Goal: Information Seeking & Learning: Learn about a topic

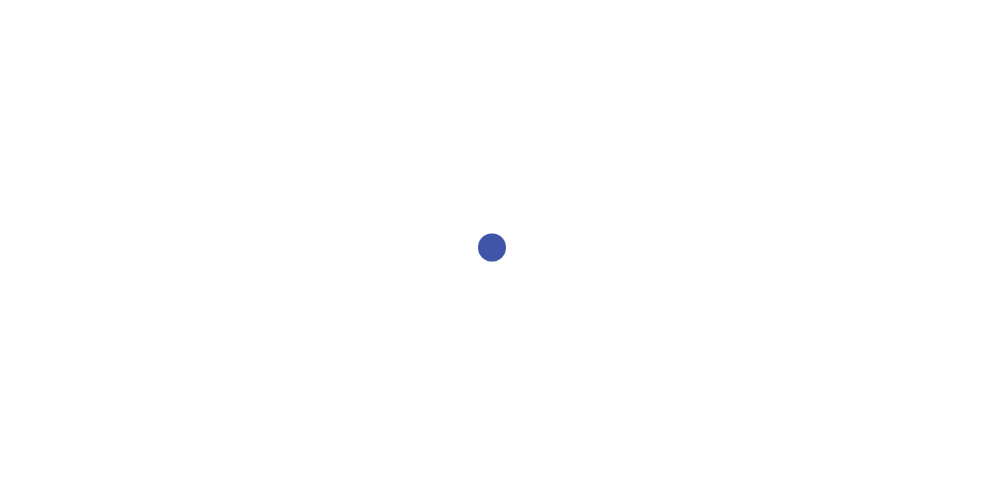
select select "2bed604d-1099-4043-b1bc-2365e8740244"
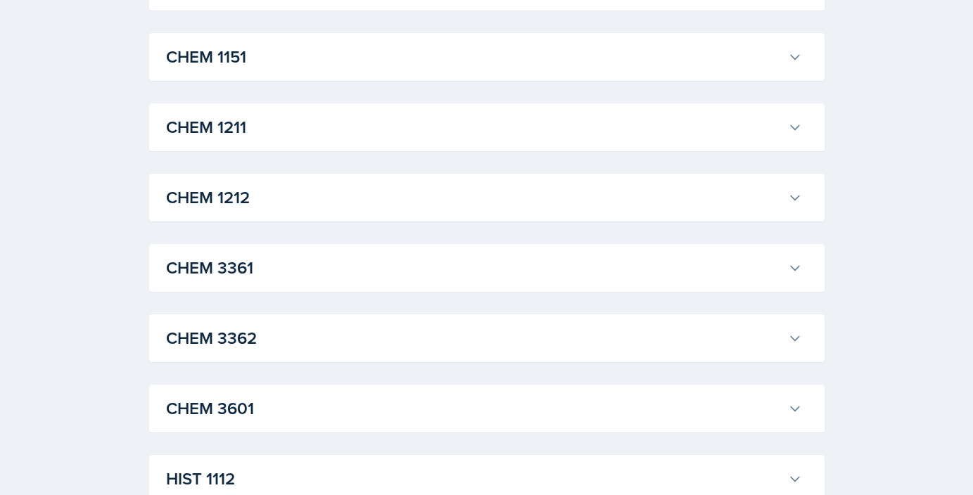
scroll to position [663, 0]
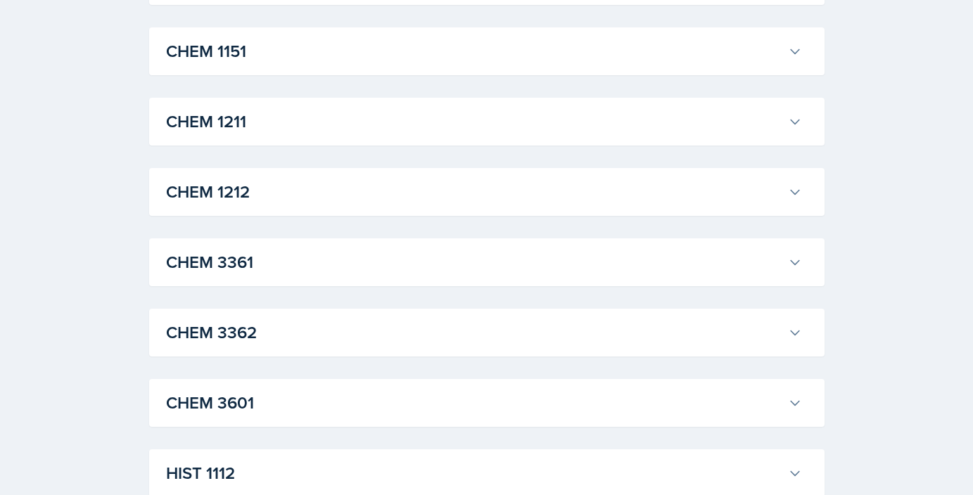
click at [581, 198] on h3 "CHEM 1212" at bounding box center [474, 191] width 616 height 25
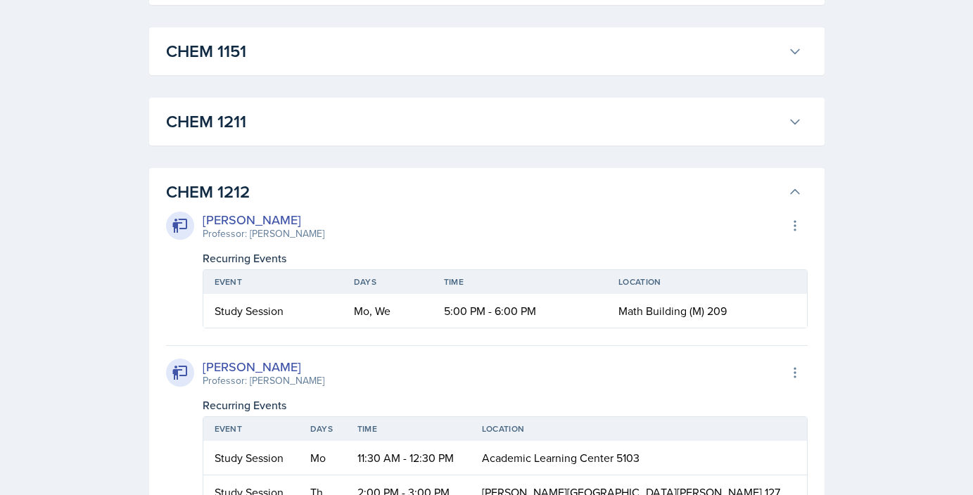
click at [581, 198] on h3 "CHEM 1212" at bounding box center [474, 191] width 616 height 25
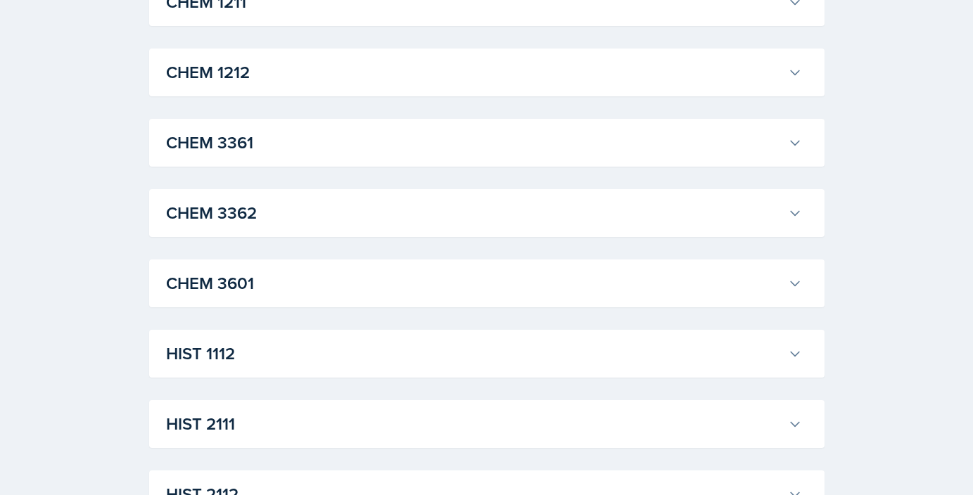
scroll to position [784, 0]
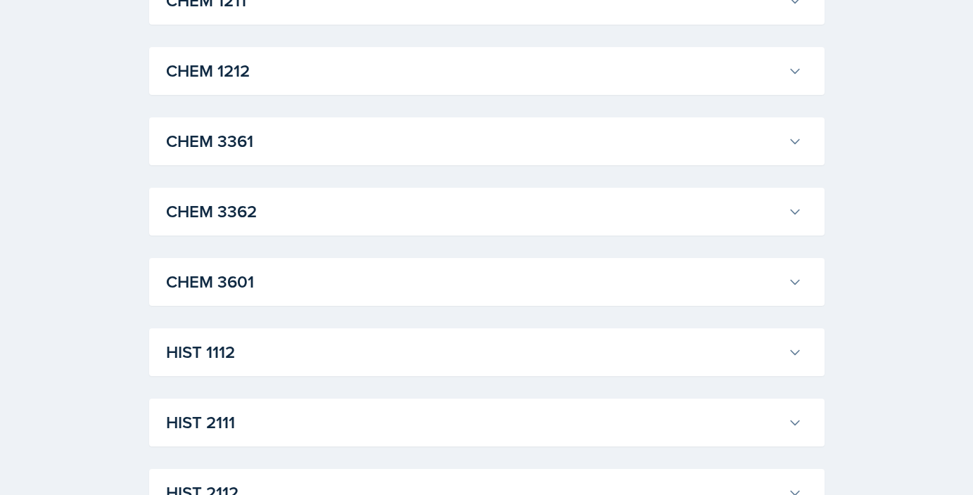
click at [581, 199] on h3 "CHEM 3362" at bounding box center [474, 211] width 616 height 25
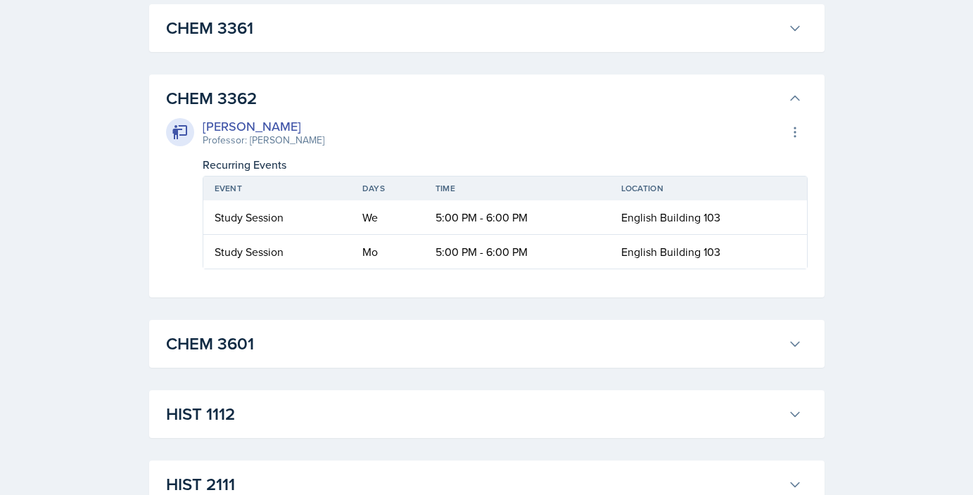
scroll to position [899, 0]
click at [467, 33] on h3 "CHEM 3361" at bounding box center [474, 26] width 616 height 25
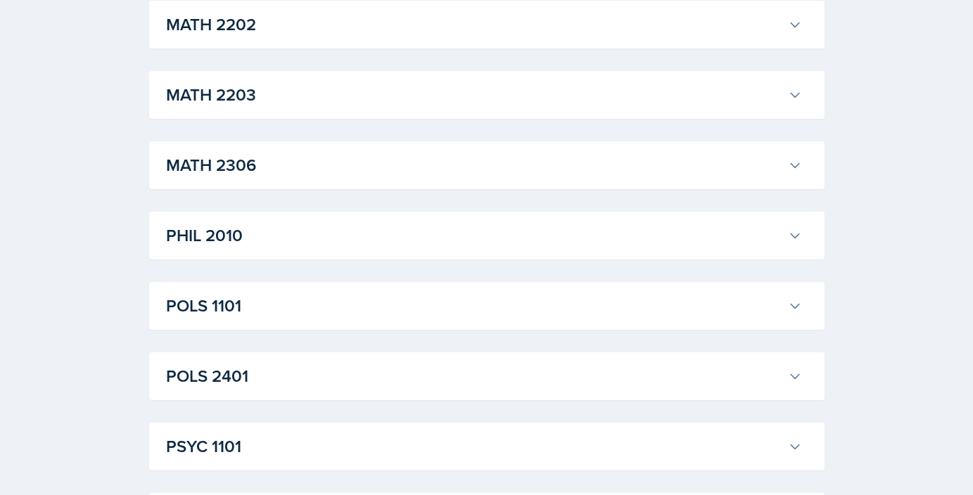
scroll to position [2629, 0]
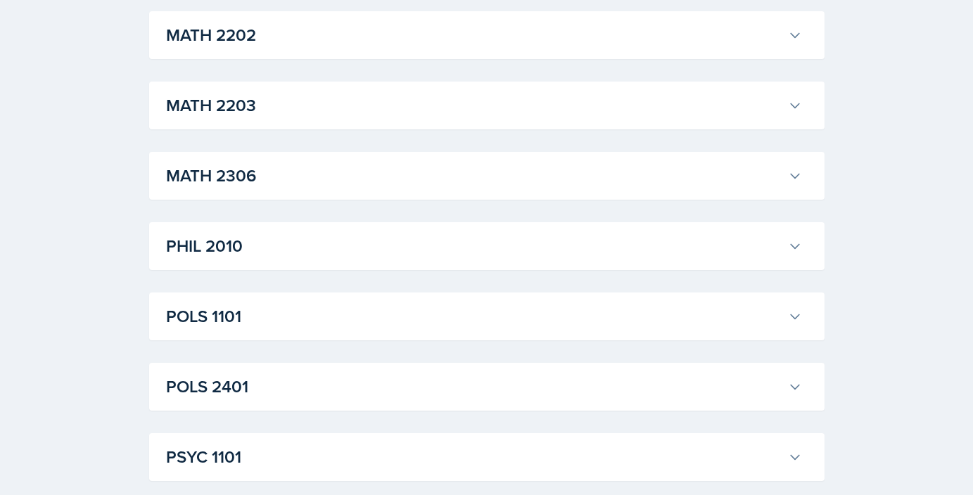
click at [400, 39] on h3 "MATH 2202" at bounding box center [474, 35] width 616 height 25
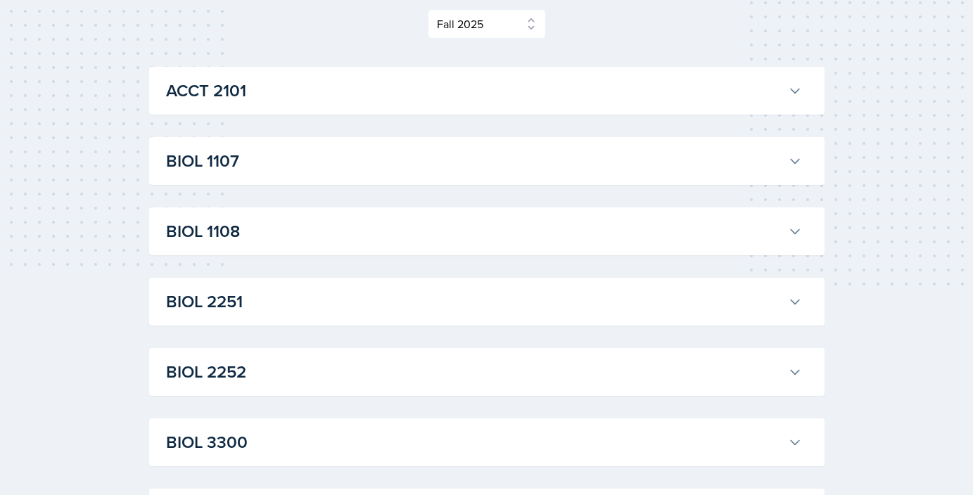
scroll to position [202, 0]
click at [761, 77] on h3 "ACCT 2101" at bounding box center [474, 89] width 616 height 25
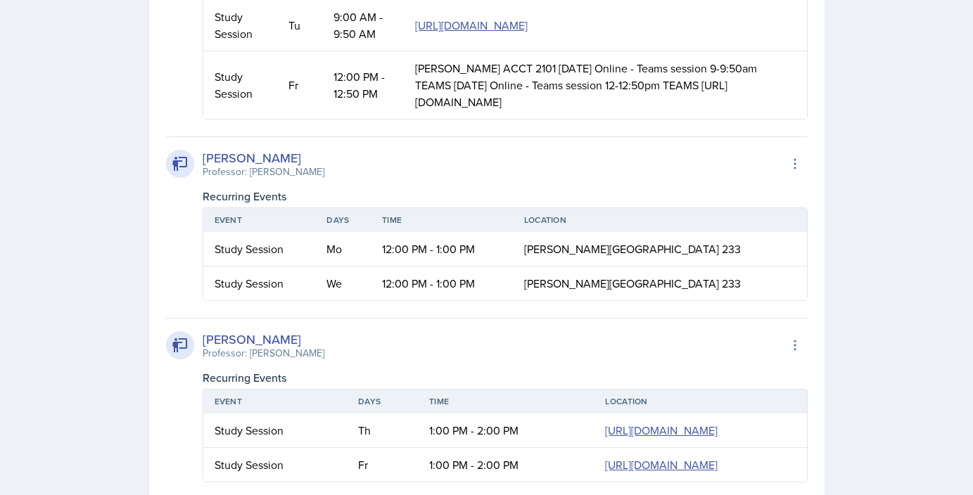
scroll to position [754, 0]
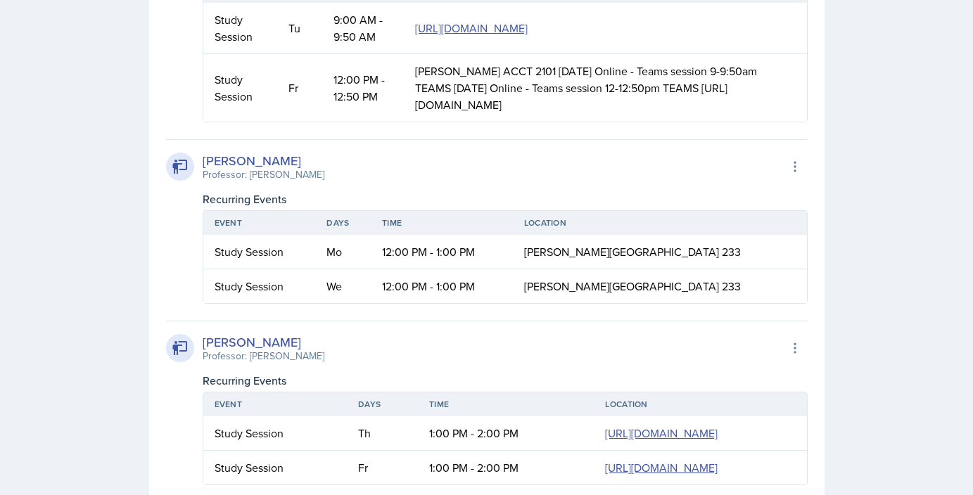
click at [487, 122] on td "Victoria Sorrell ACCT 2101 Tuesday Online - Teams session 9-9:50am TEAMS Friday…" at bounding box center [605, 88] width 403 height 68
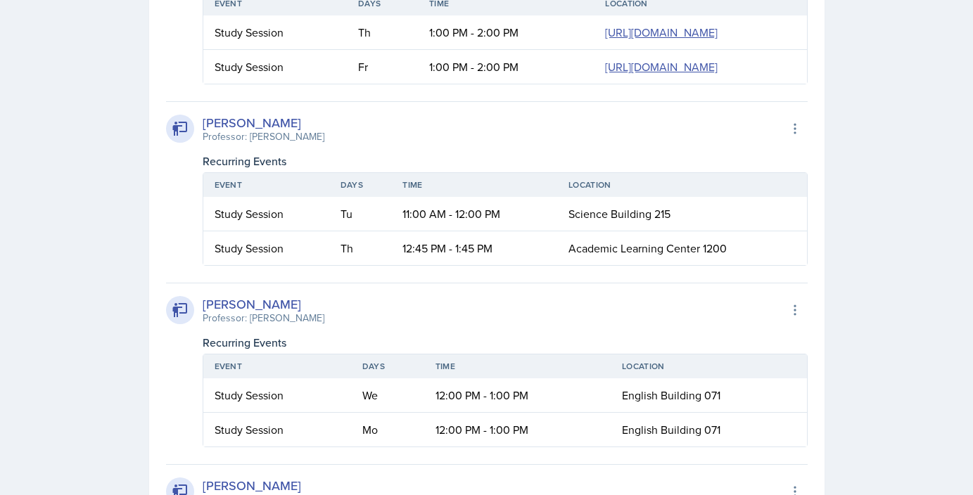
scroll to position [1161, 0]
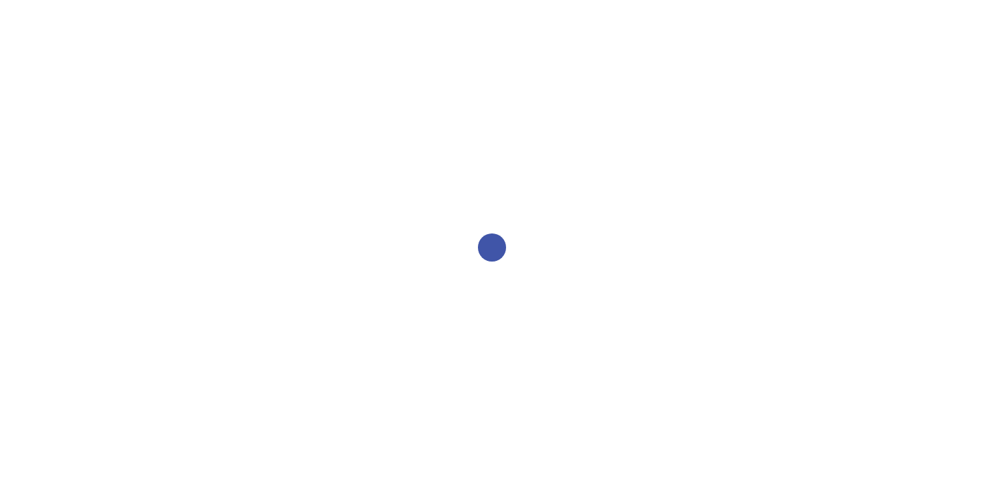
select select "2bed604d-1099-4043-b1bc-2365e8740244"
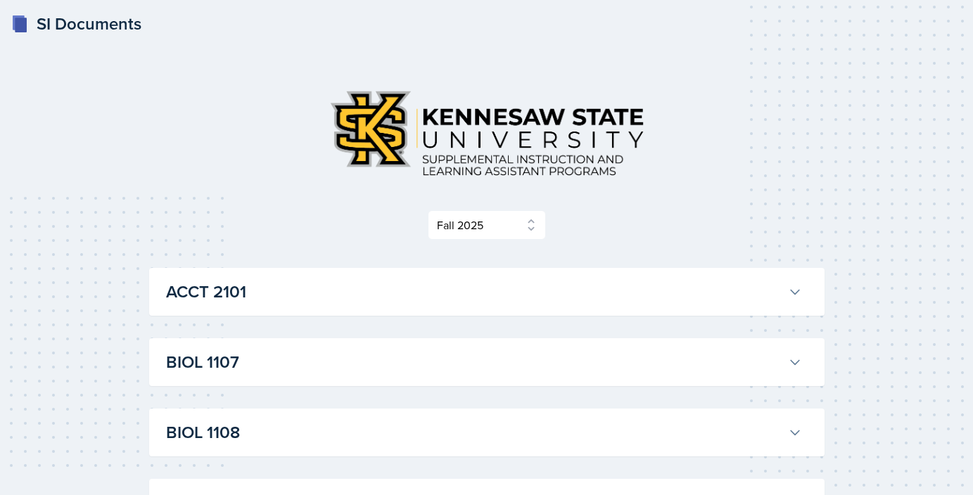
click at [317, 284] on h3 "ACCT 2101" at bounding box center [474, 291] width 616 height 25
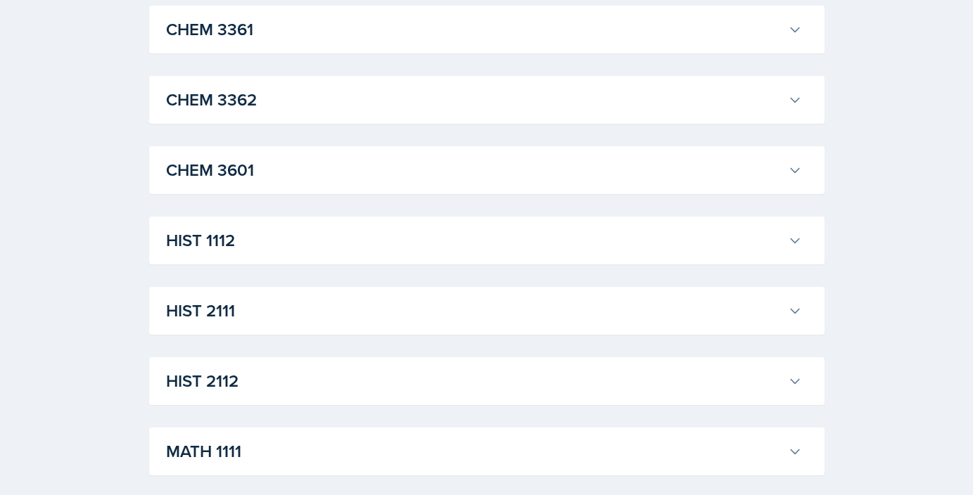
scroll to position [2711, 0]
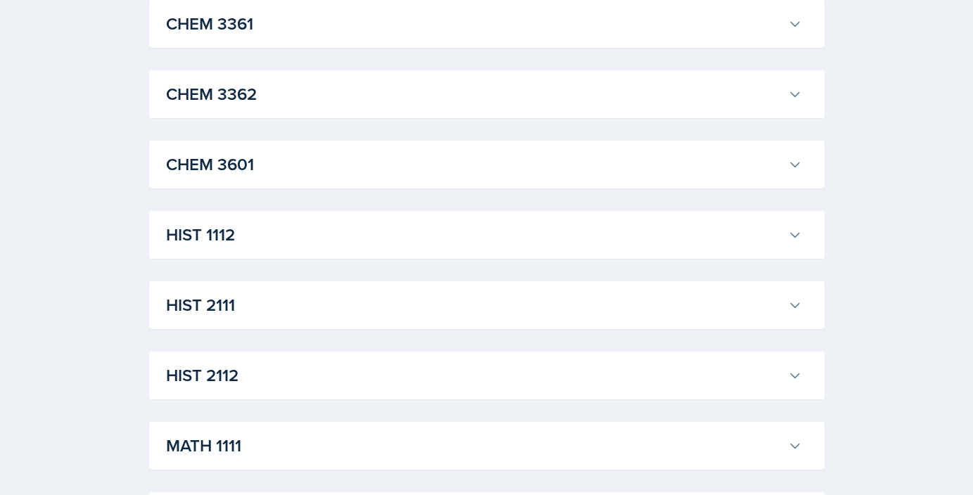
click at [376, 37] on h3 "CHEM 3361" at bounding box center [474, 23] width 616 height 25
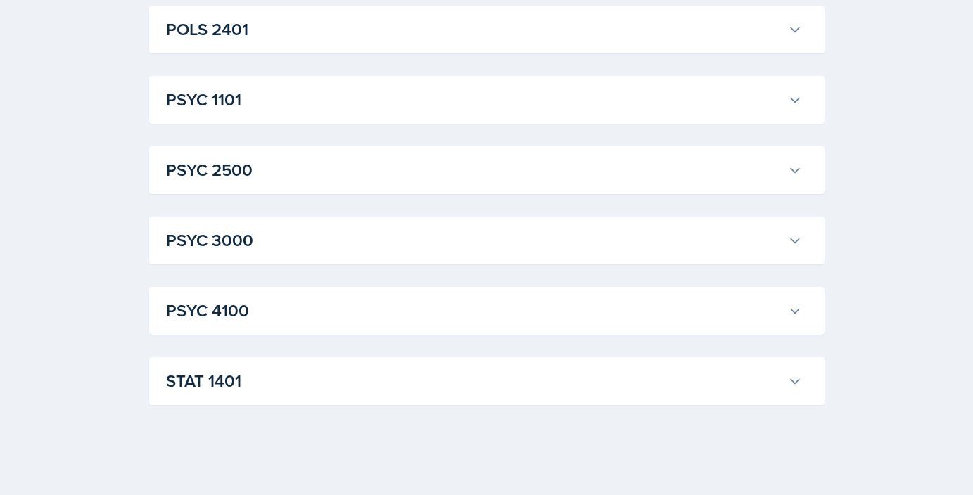
scroll to position [4620, 0]
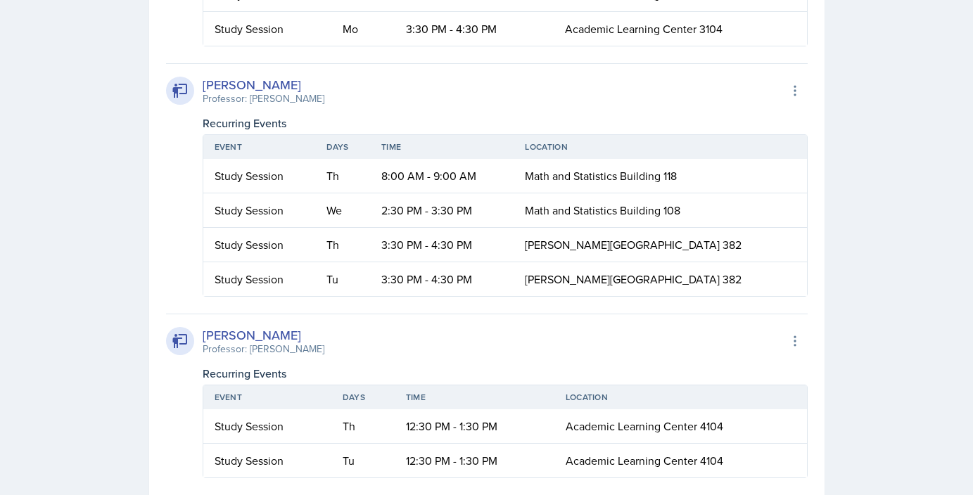
scroll to position [2682, 0]
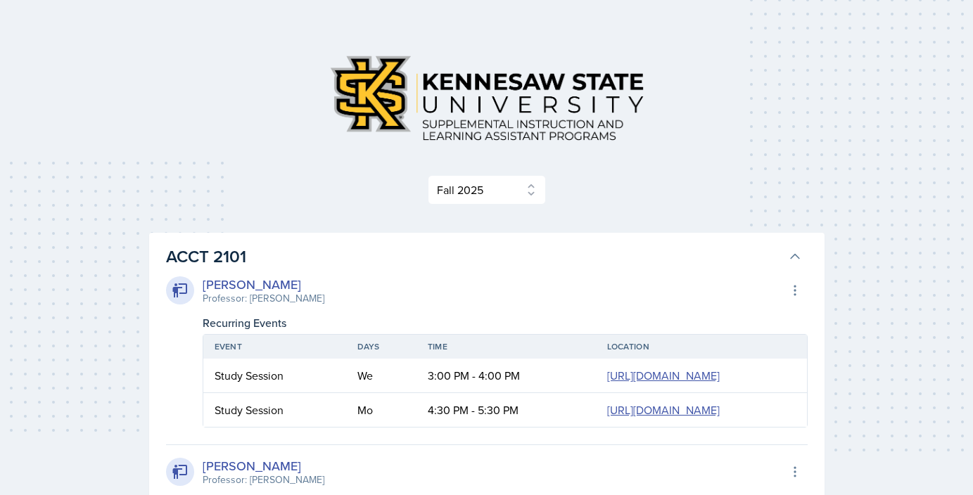
click at [663, 244] on h3 "ACCT 2101" at bounding box center [474, 256] width 616 height 25
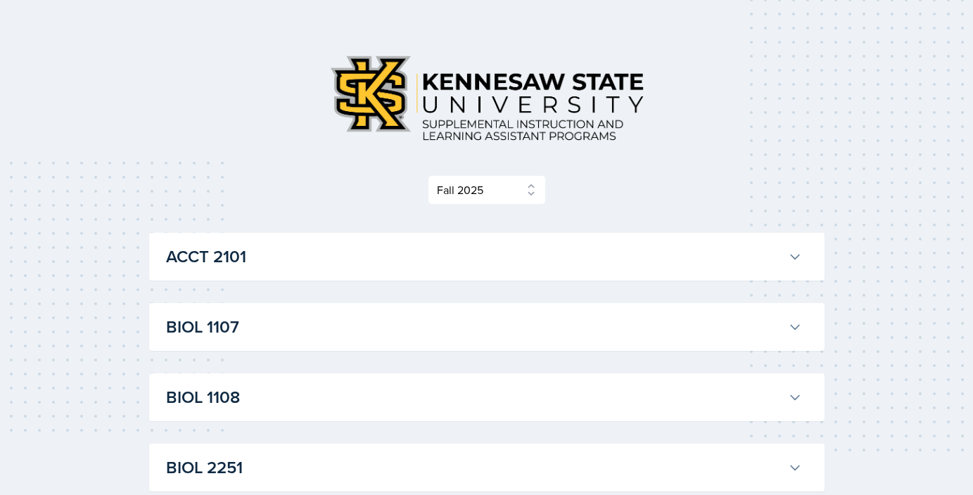
scroll to position [152, 0]
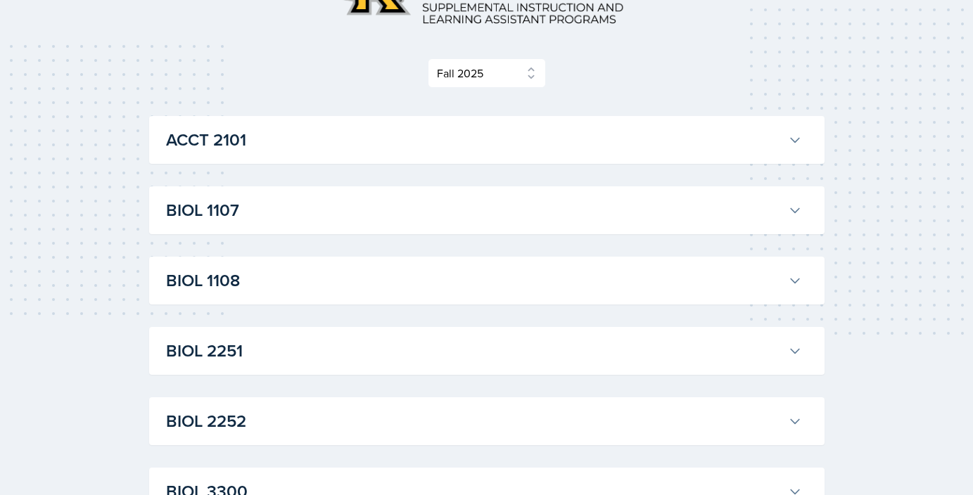
click at [625, 214] on h3 "BIOL 1107" at bounding box center [474, 210] width 616 height 25
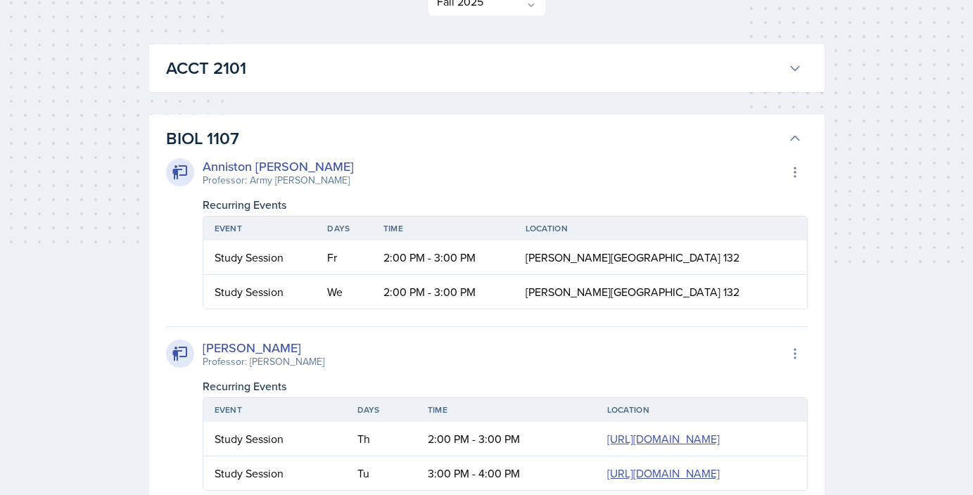
scroll to position [222, 0]
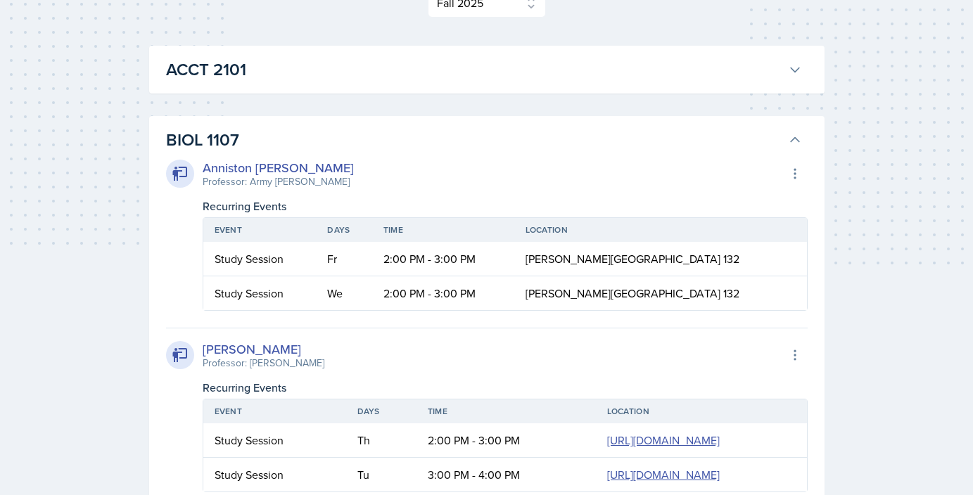
click at [565, 131] on h3 "BIOL 1107" at bounding box center [474, 139] width 616 height 25
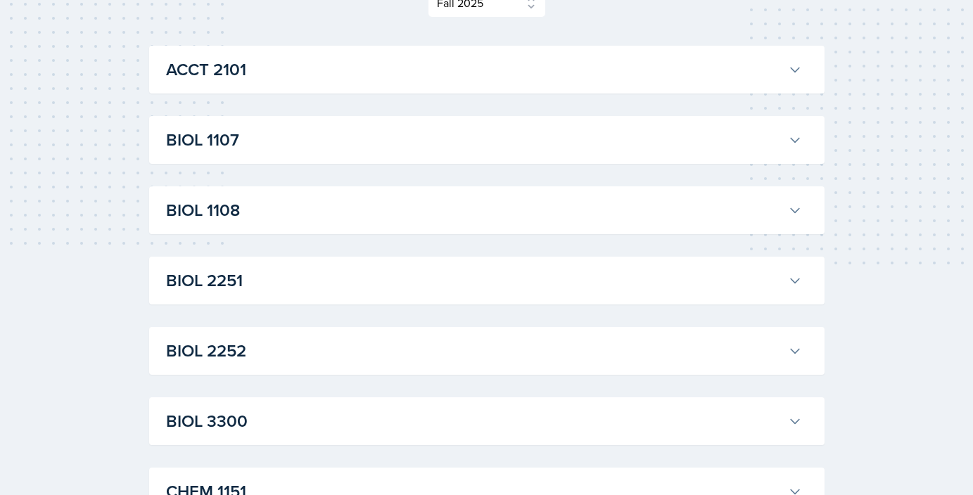
click at [464, 212] on h3 "BIOL 1108" at bounding box center [474, 210] width 616 height 25
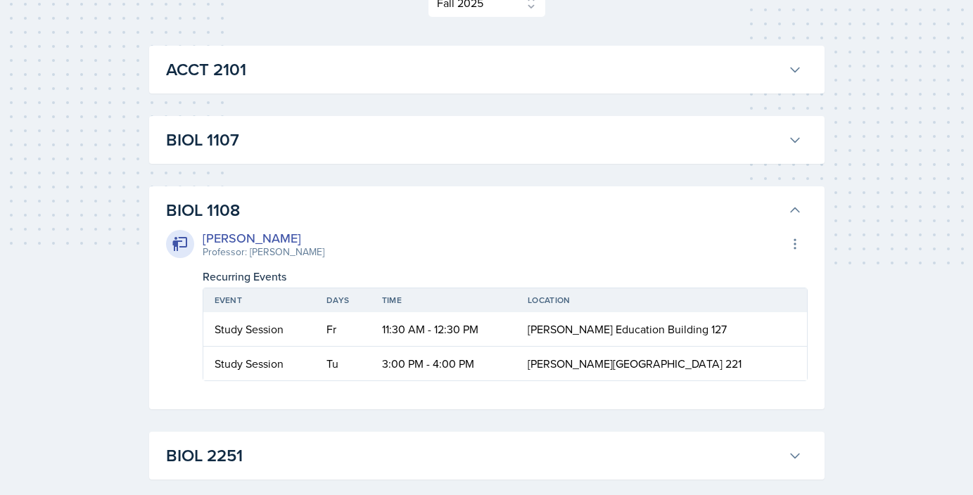
click at [464, 212] on h3 "BIOL 1108" at bounding box center [474, 210] width 616 height 25
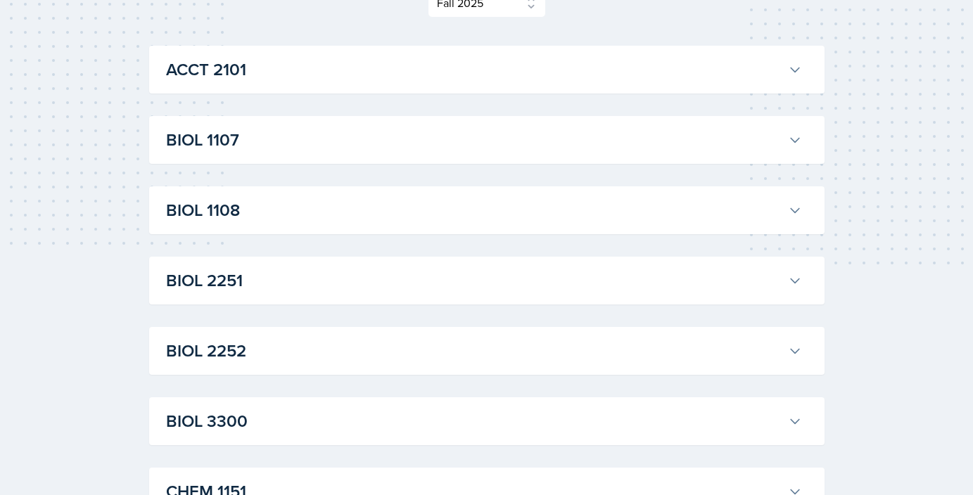
click at [457, 284] on h3 "BIOL 2251" at bounding box center [474, 280] width 616 height 25
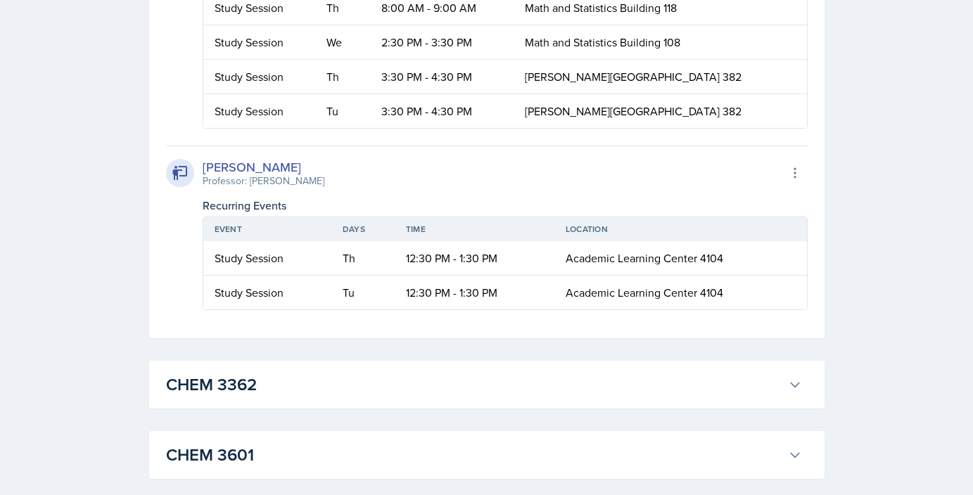
scroll to position [2736, 0]
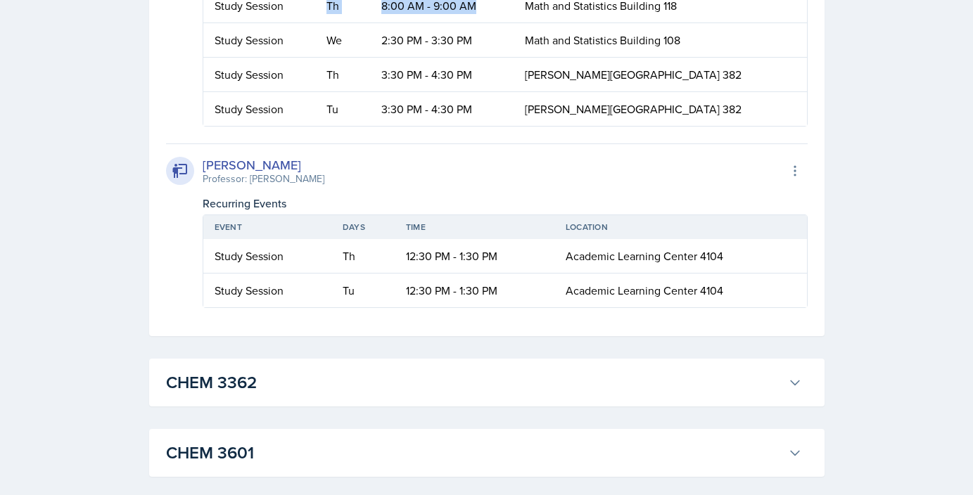
drag, startPoint x: 340, startPoint y: 217, endPoint x: 508, endPoint y: 210, distance: 168.3
click at [508, 23] on tr "Study Session Th 8:00 AM - 9:00 AM Math and Statistics Building 118" at bounding box center [505, 6] width 604 height 34
drag, startPoint x: 343, startPoint y: 289, endPoint x: 520, endPoint y: 289, distance: 176.6
click at [520, 92] on tr "Study Session Th 3:30 PM - 4:30 PM Burruss Building 382" at bounding box center [505, 75] width 604 height 34
click at [828, 119] on div "Select Semester Fall 2025 Summer 2025 Spring 2025 Fall 2024 Summer 2024 Spring …" at bounding box center [487, 254] width 721 height 5912
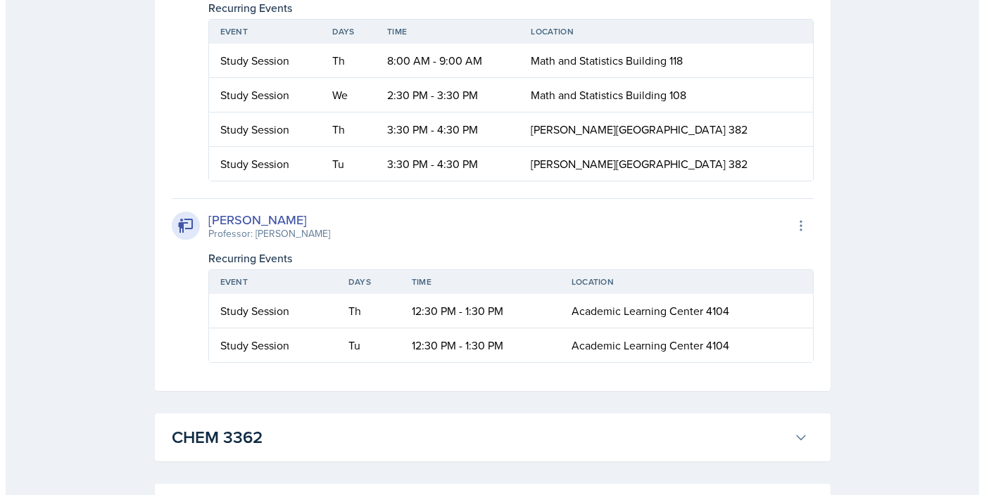
scroll to position [2670, 0]
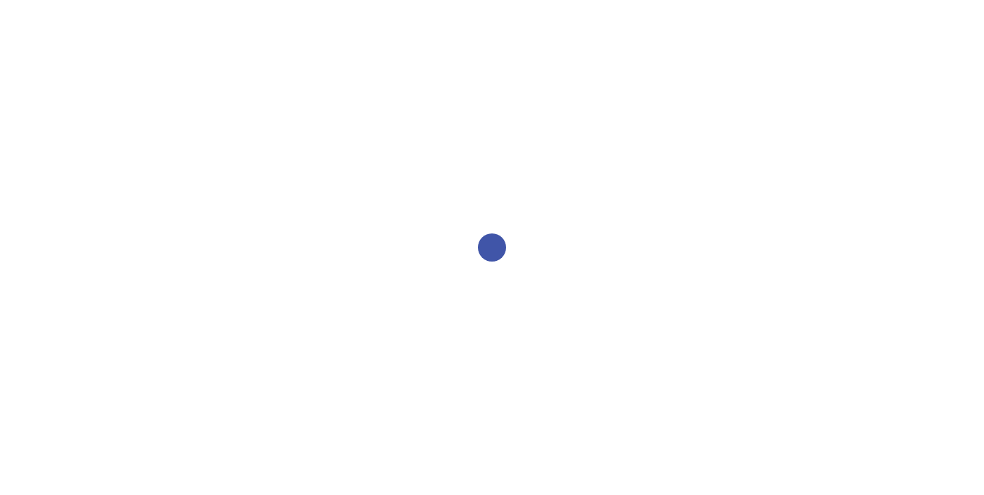
select select "2bed604d-1099-4043-b1bc-2365e8740244"
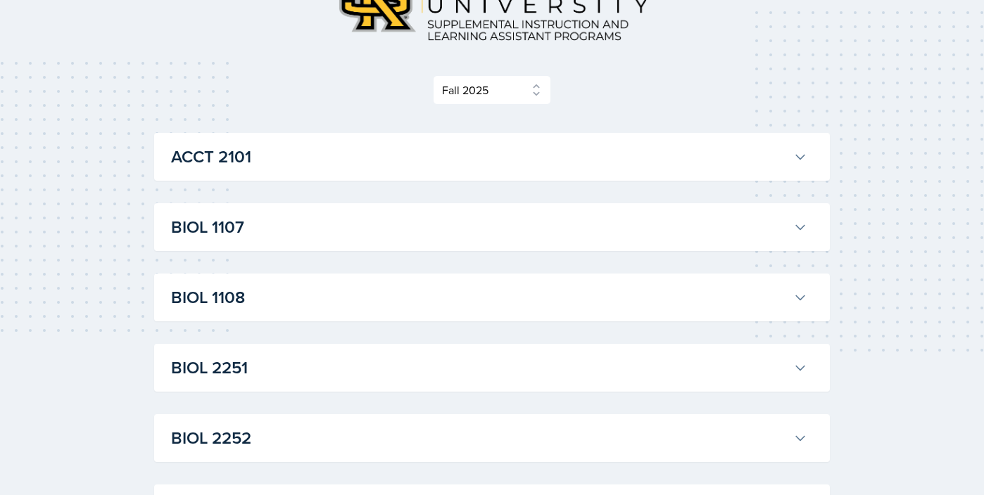
scroll to position [607, 0]
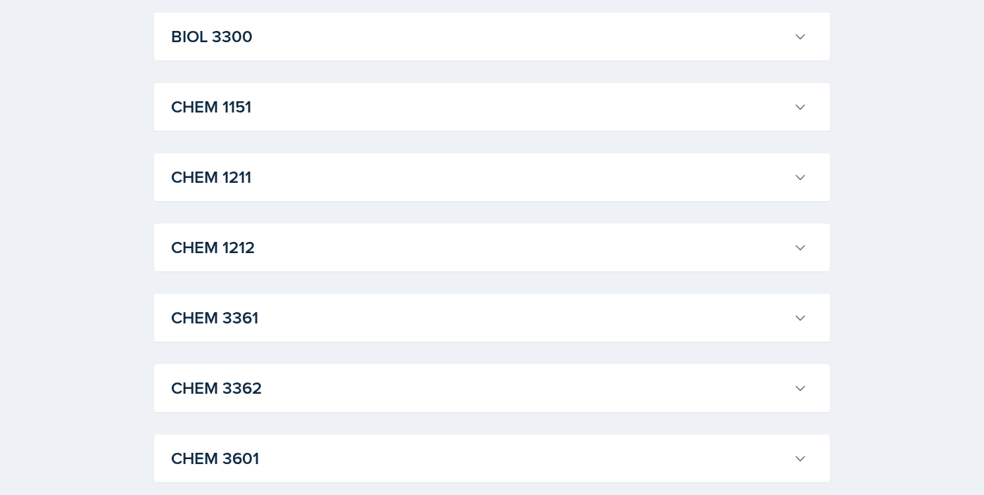
click at [260, 326] on h3 "CHEM 3361" at bounding box center [479, 317] width 616 height 25
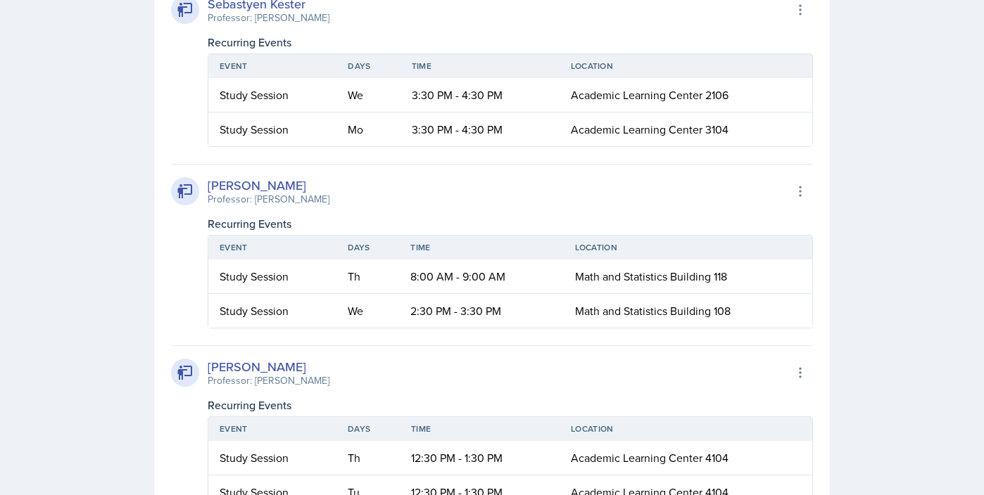
scroll to position [1135, 0]
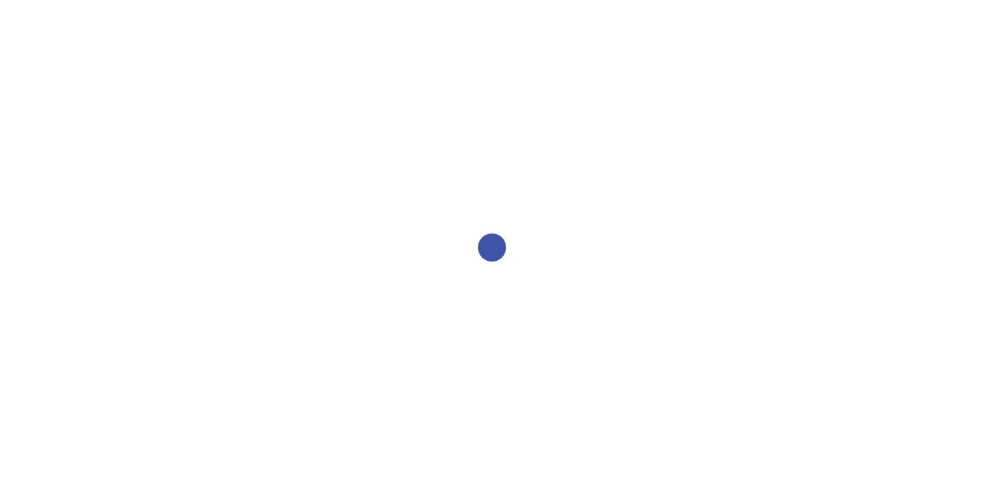
select select "2bed604d-1099-4043-b1bc-2365e8740244"
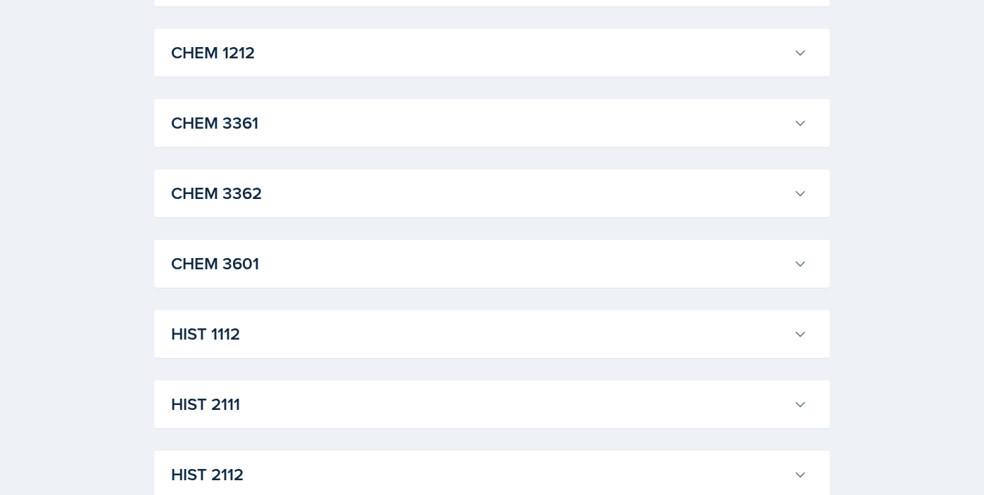
scroll to position [794, 0]
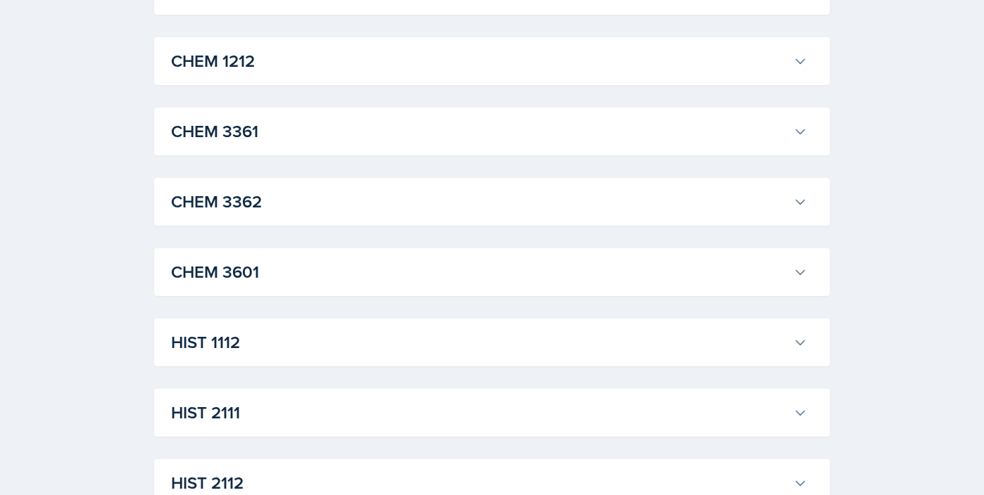
click at [281, 131] on h3 "CHEM 3361" at bounding box center [479, 131] width 616 height 25
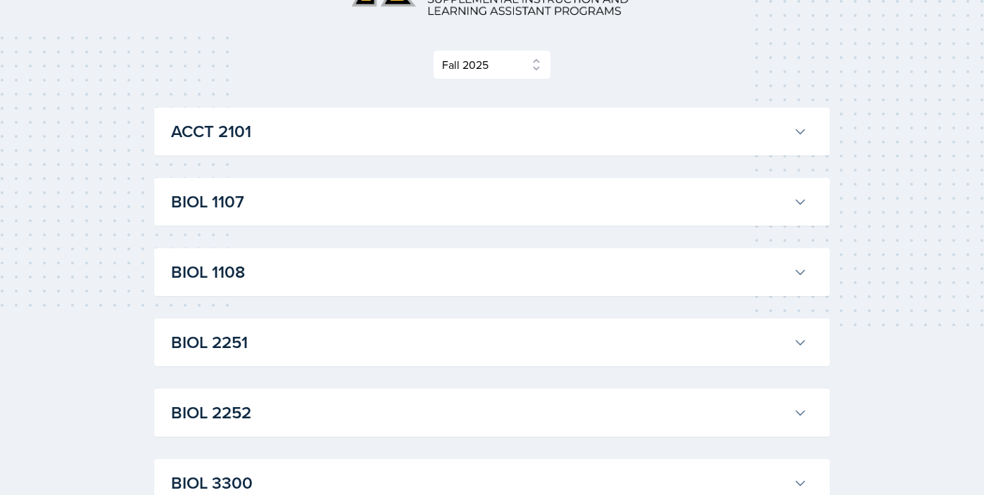
scroll to position [161, 0]
click at [293, 207] on h3 "BIOL 1107" at bounding box center [479, 201] width 616 height 25
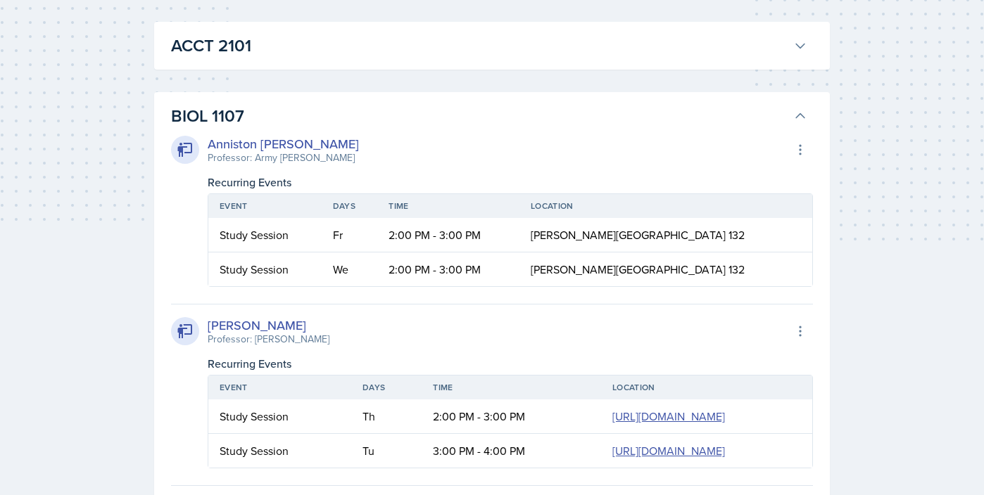
scroll to position [177, 0]
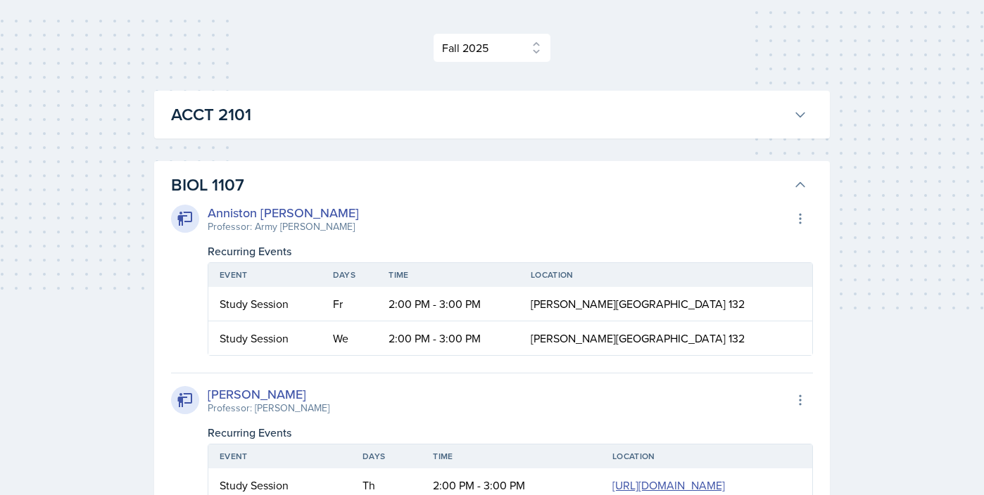
click at [270, 174] on h3 "BIOL 1107" at bounding box center [479, 184] width 616 height 25
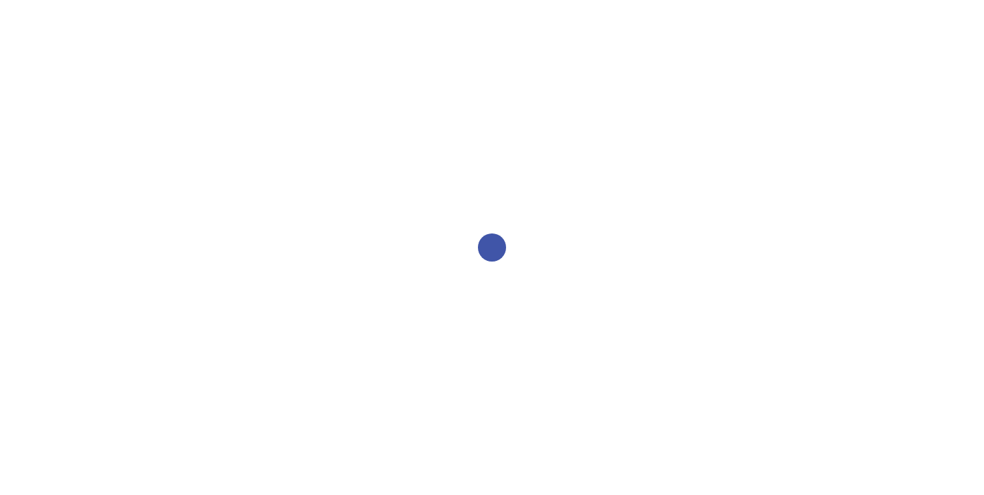
select select "2bed604d-1099-4043-b1bc-2365e8740244"
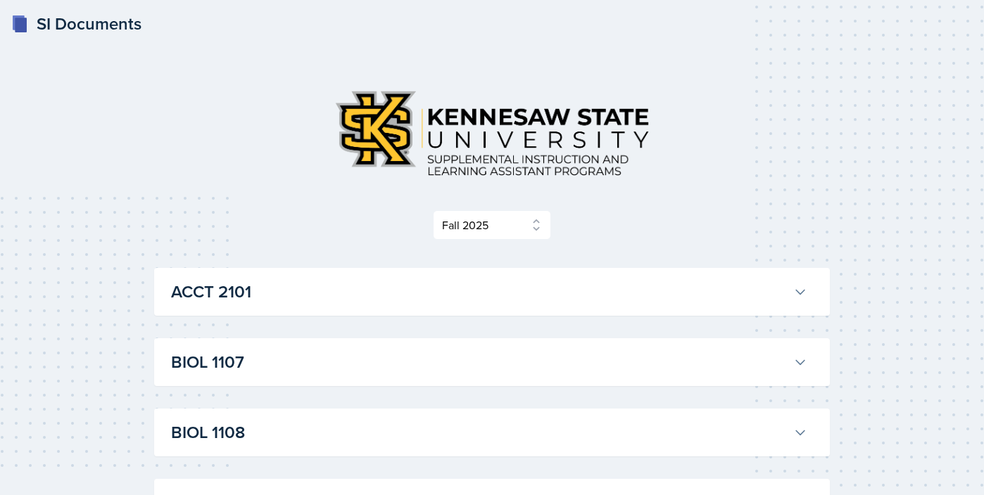
click at [341, 352] on h3 "BIOL 1107" at bounding box center [479, 362] width 616 height 25
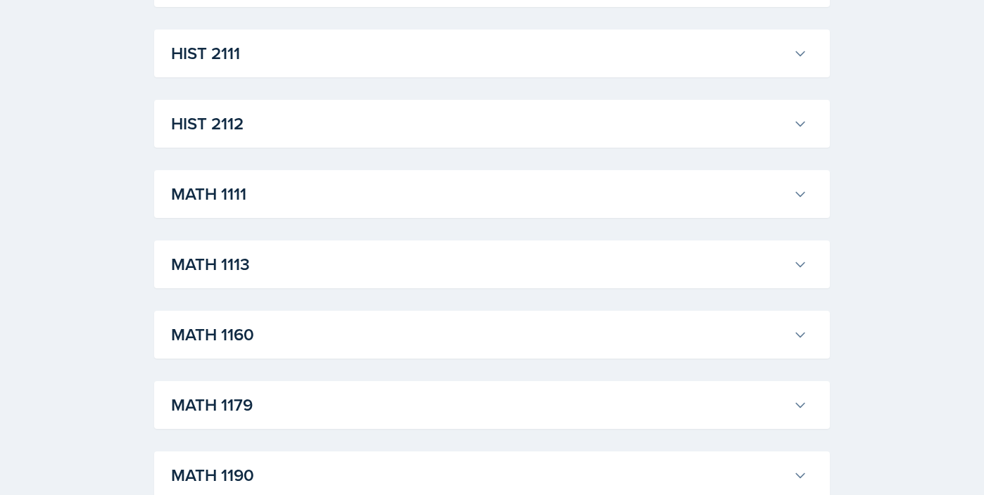
scroll to position [2158, 0]
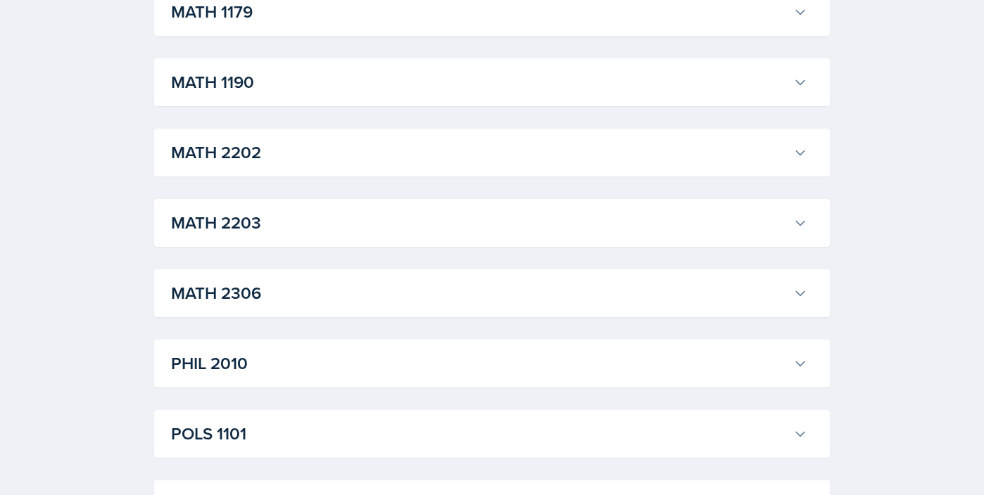
scroll to position [3346, 0]
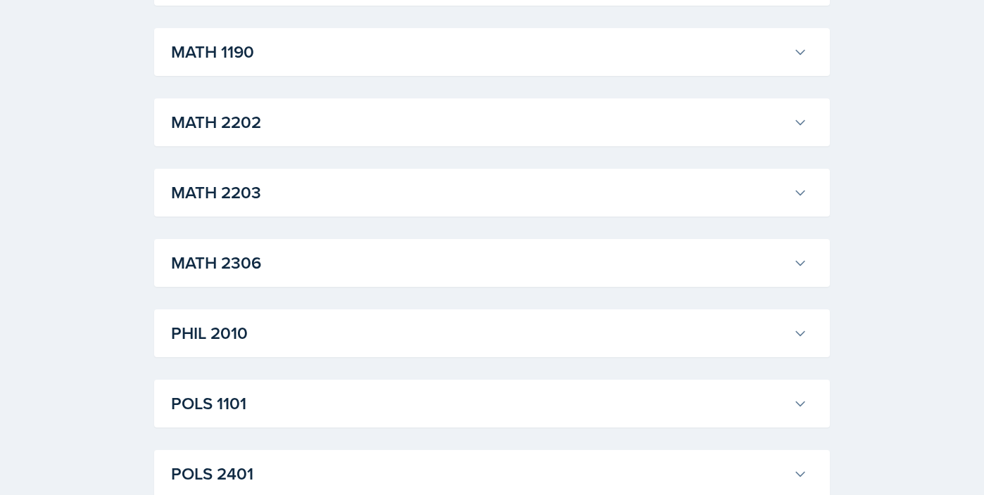
click at [593, 135] on h3 "MATH 2202" at bounding box center [479, 122] width 616 height 25
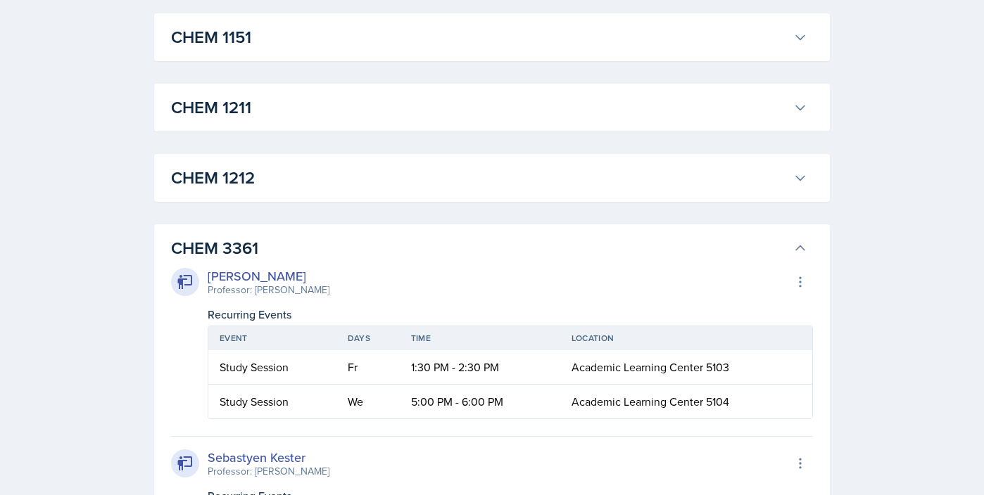
scroll to position [1754, 0]
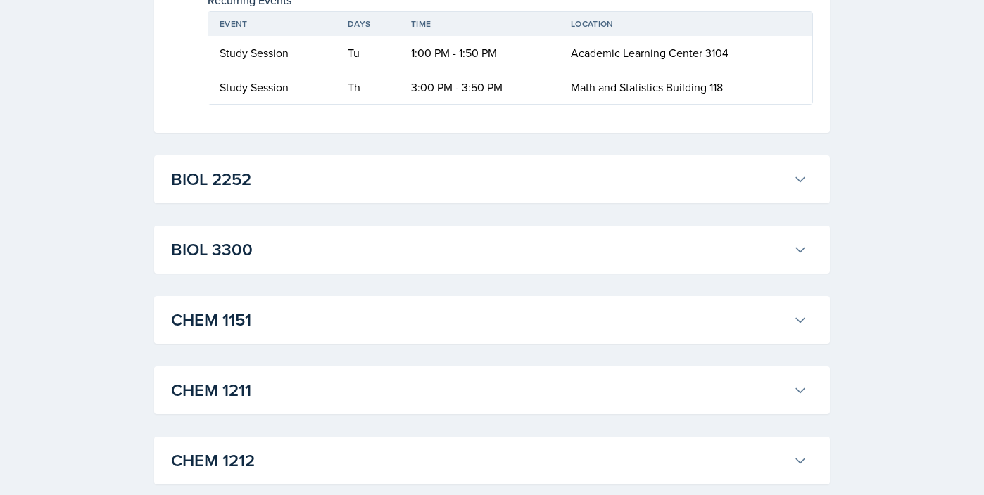
scroll to position [0, 0]
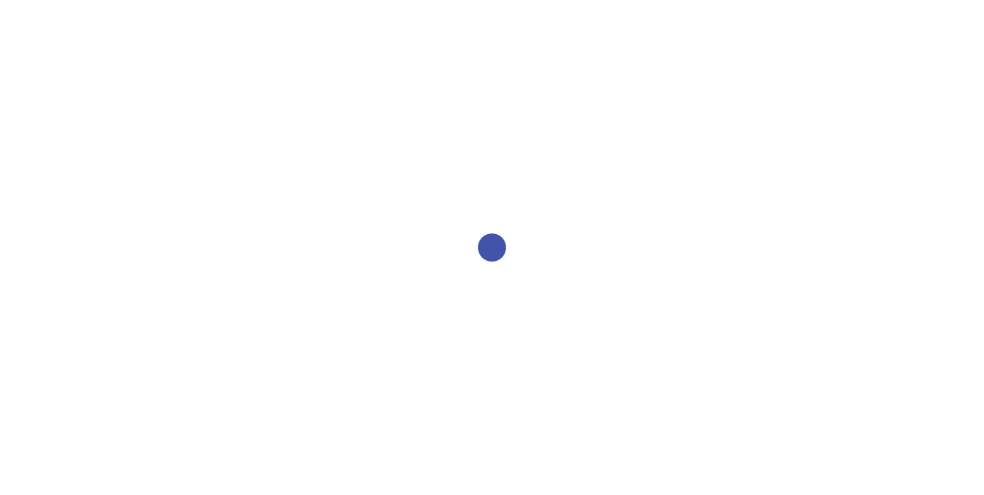
select select "2bed604d-1099-4043-b1bc-2365e8740244"
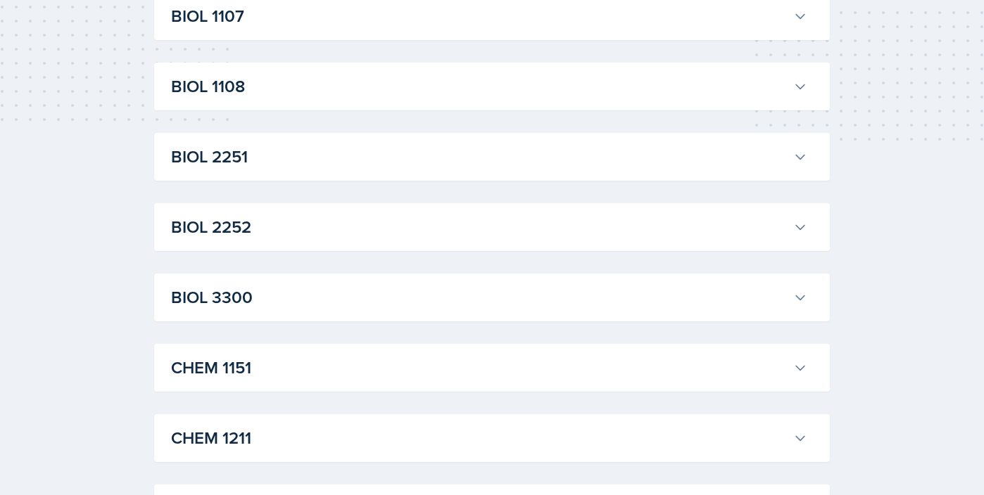
click at [249, 148] on h3 "BIOL 2251" at bounding box center [479, 156] width 616 height 25
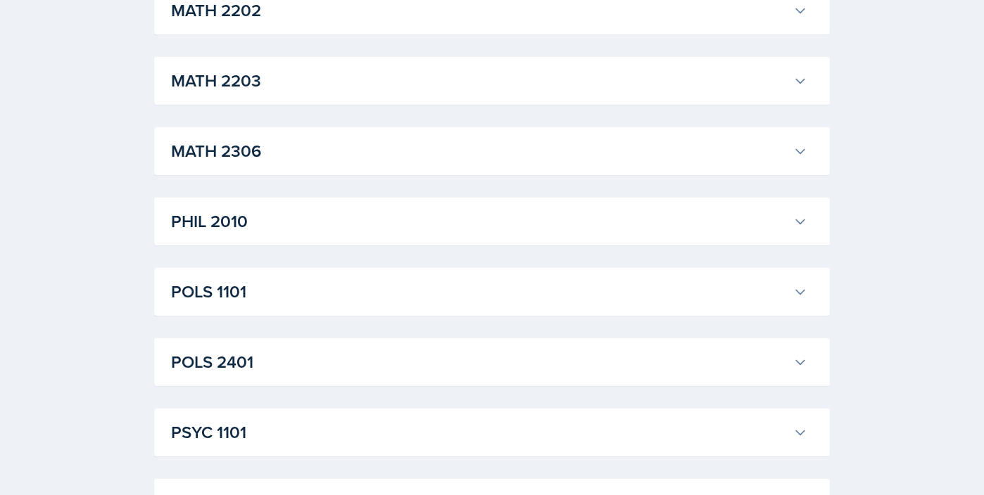
scroll to position [3388, 0]
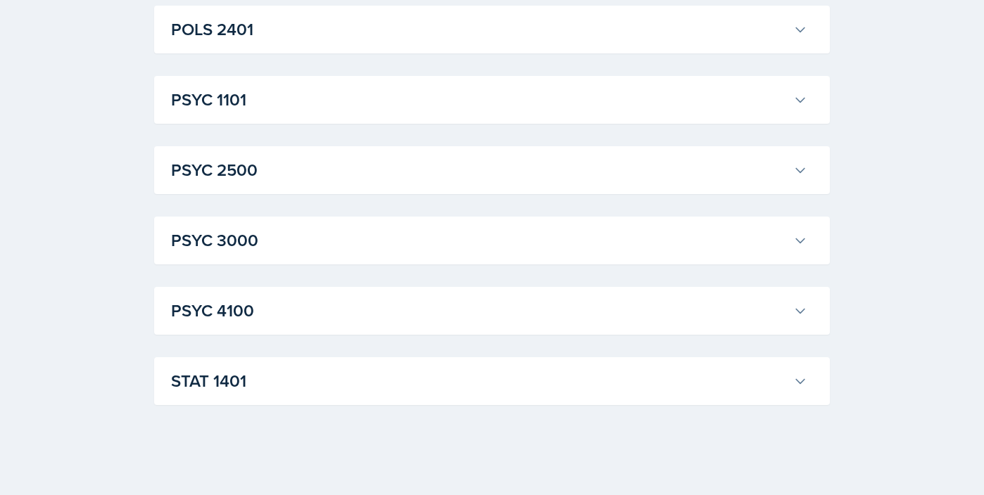
click at [375, 386] on h3 "STAT 1401" at bounding box center [479, 381] width 616 height 25
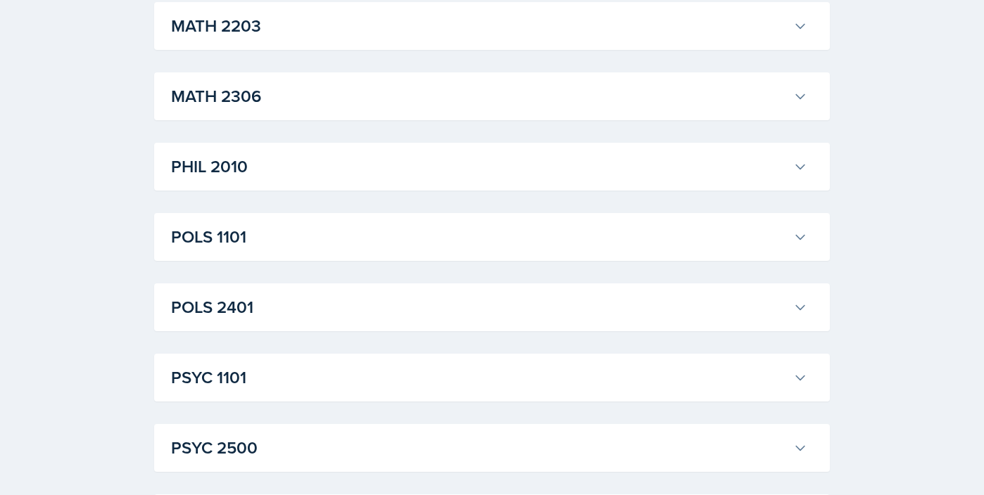
scroll to position [3176, 0]
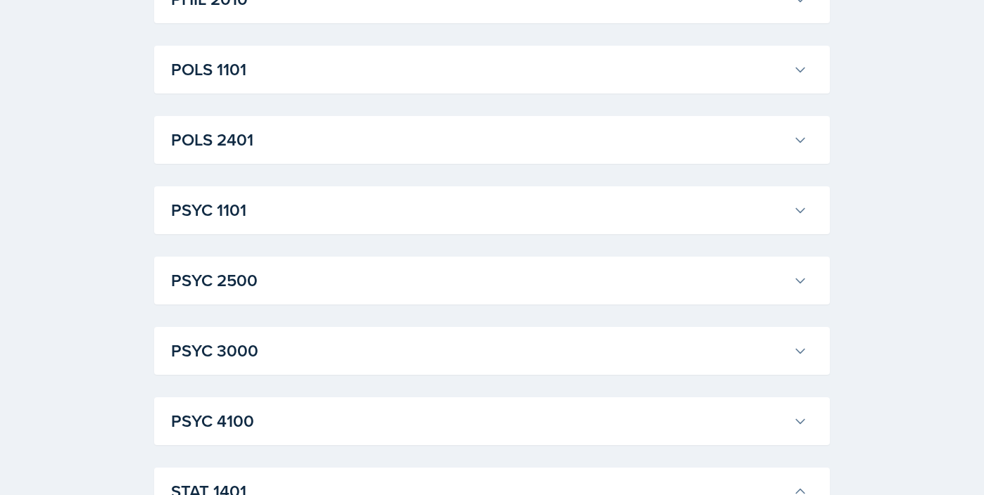
click at [379, 223] on h3 "PSYC 1101" at bounding box center [479, 210] width 616 height 25
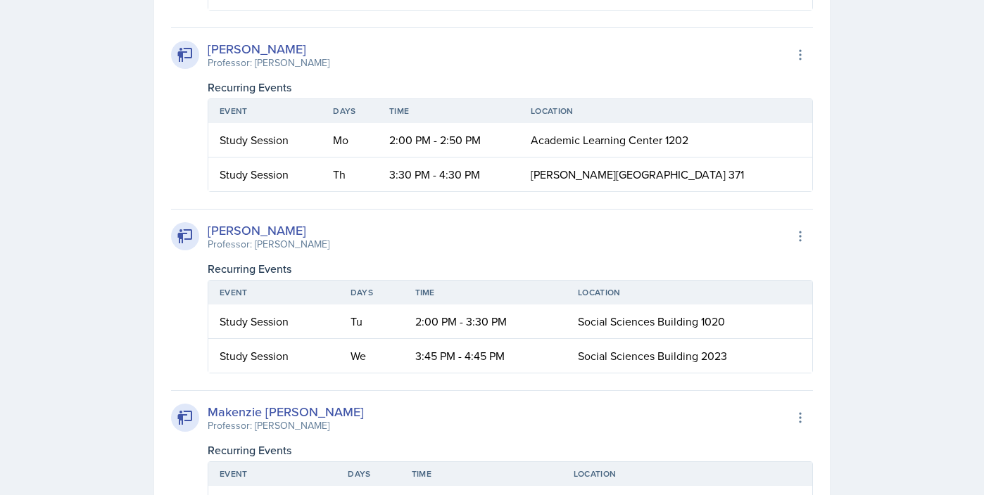
scroll to position [5644, 0]
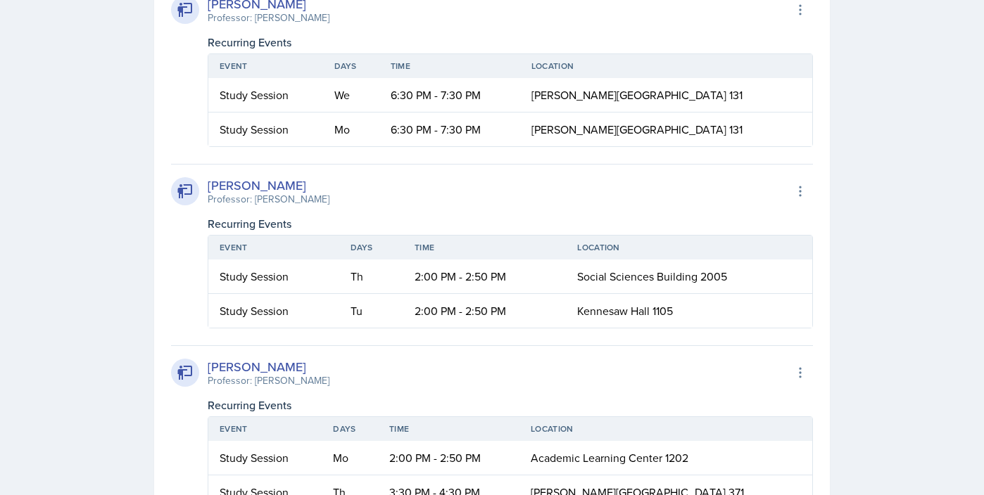
scroll to position [5739, 0]
